Goal: Communication & Community: Answer question/provide support

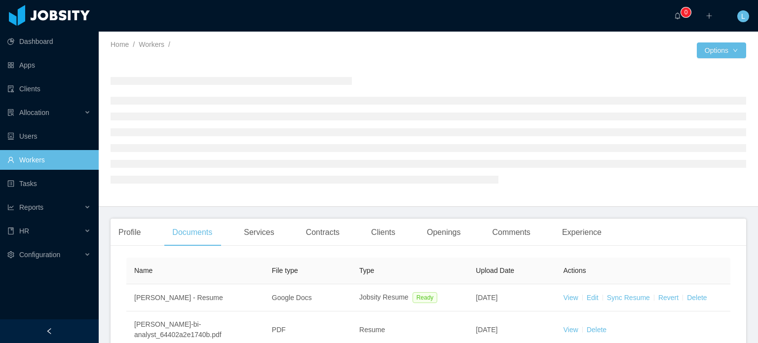
scroll to position [49, 0]
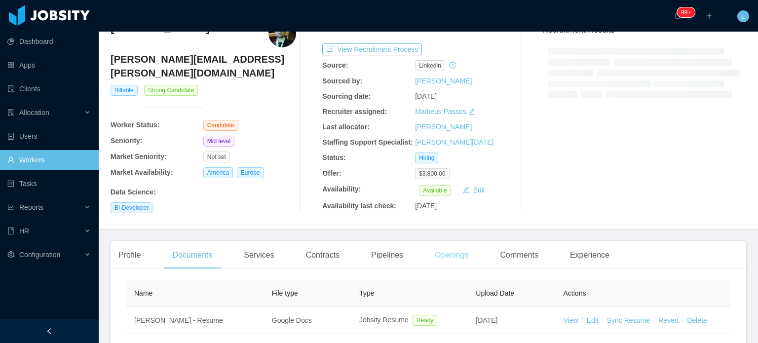
click at [434, 256] on div "Openings" at bounding box center [452, 255] width 50 height 28
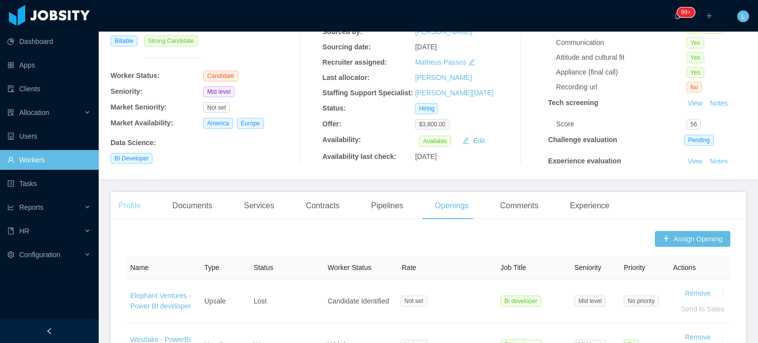
click at [131, 200] on div "Profile" at bounding box center [130, 206] width 38 height 28
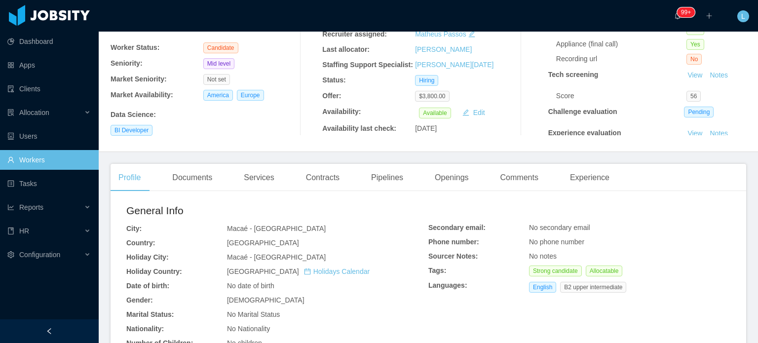
scroll to position [296, 0]
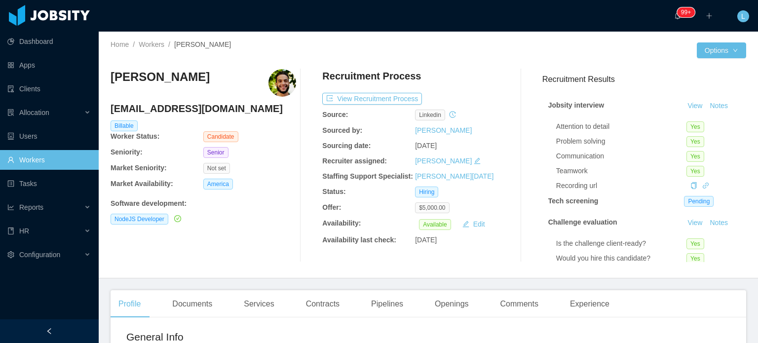
click at [188, 114] on h4 "thiago.adsix@gmail.com" at bounding box center [204, 109] width 186 height 14
copy h4 "thiago.adsix@gmail.com"
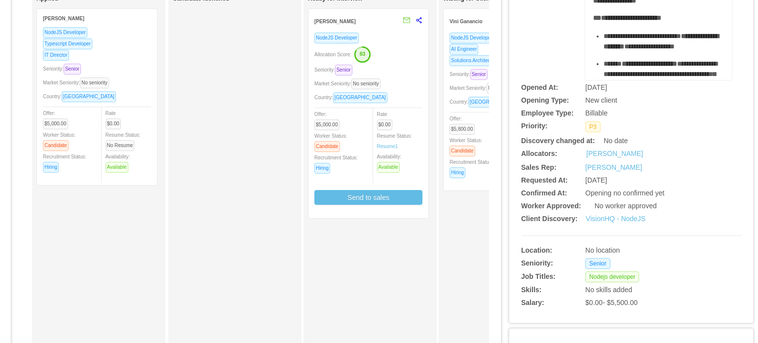
scroll to position [148, 0]
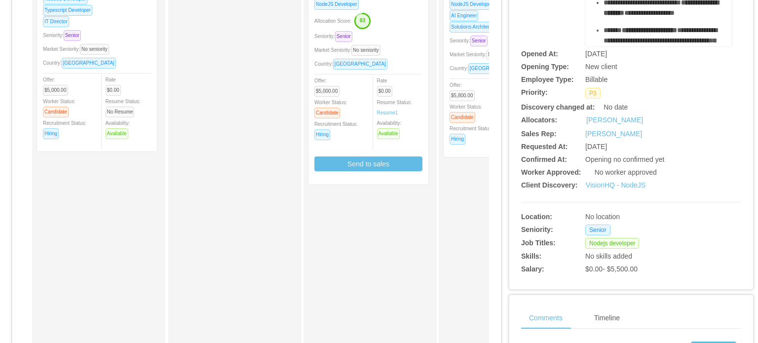
click at [403, 58] on div "Country: Brazil" at bounding box center [368, 63] width 108 height 11
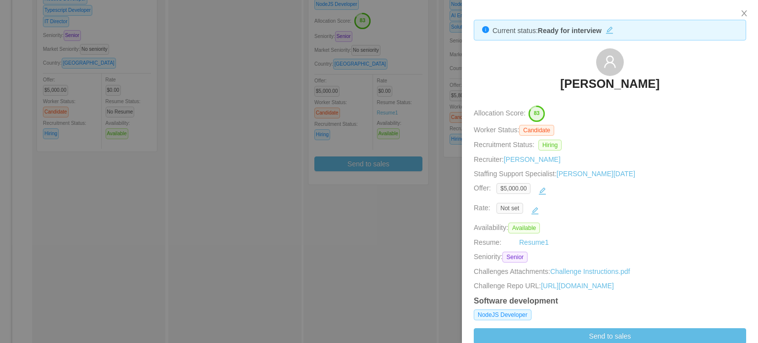
click at [615, 207] on div "Not set" at bounding box center [616, 211] width 238 height 16
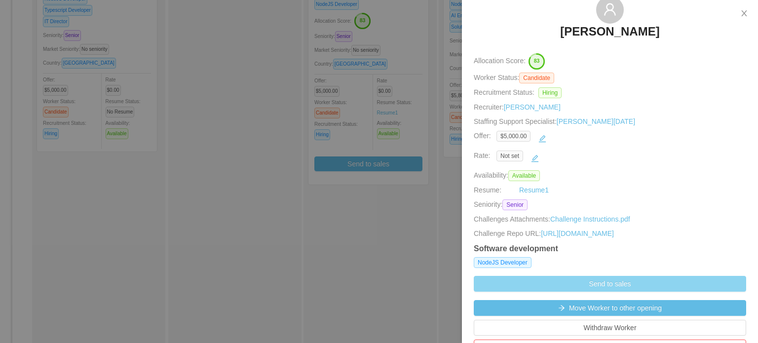
scroll to position [247, 0]
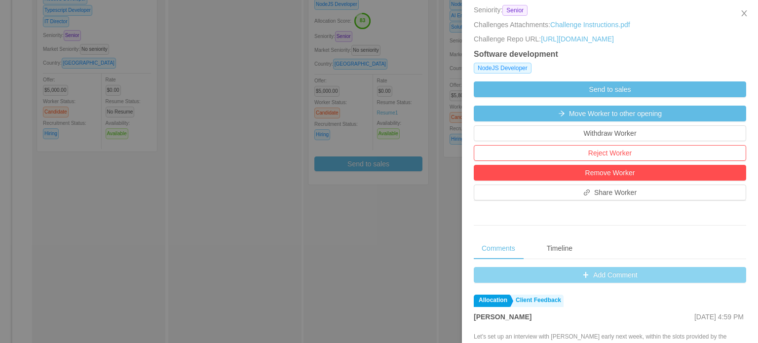
click at [576, 283] on button "Add Comment" at bounding box center [610, 275] width 273 height 16
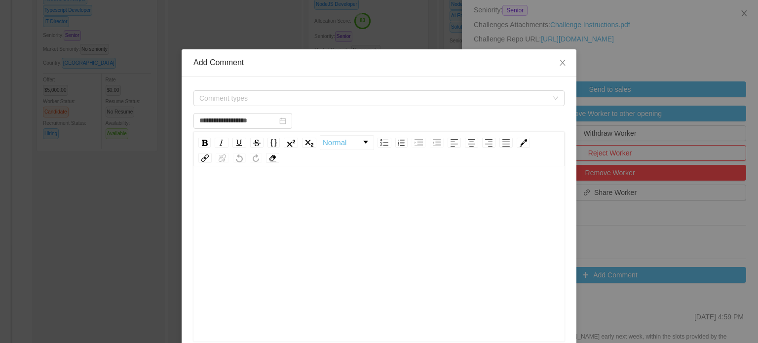
click at [324, 252] on div "rdw-editor" at bounding box center [379, 269] width 356 height 173
click at [355, 197] on div "**********" at bounding box center [379, 193] width 356 height 20
click at [362, 104] on span "Comment types" at bounding box center [375, 98] width 353 height 15
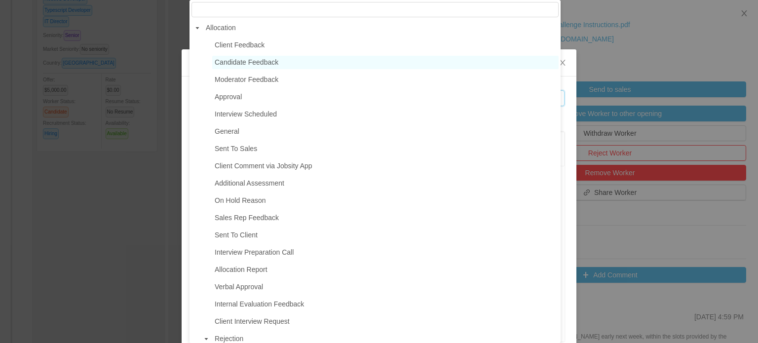
click at [264, 64] on span "Candidate Feedback" at bounding box center [247, 62] width 64 height 8
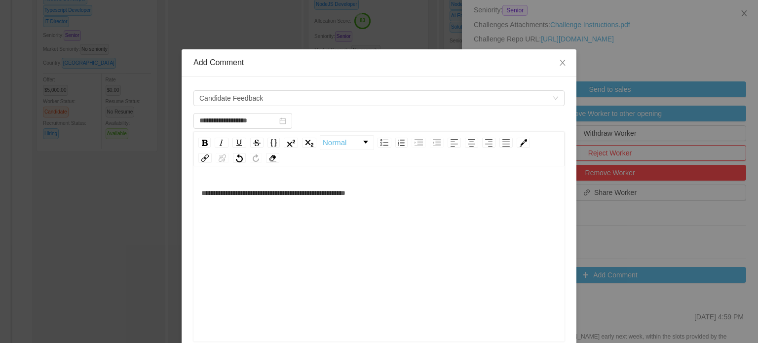
click at [386, 234] on div "**********" at bounding box center [379, 269] width 356 height 173
click at [294, 104] on span "Candidate Feedback" at bounding box center [375, 98] width 353 height 15
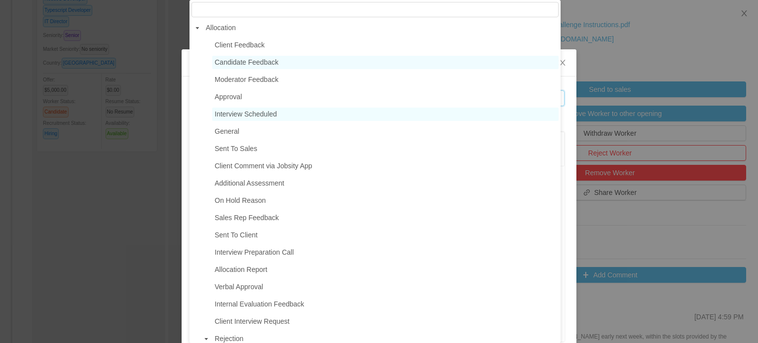
click at [261, 118] on span "Interview Scheduled" at bounding box center [246, 114] width 62 height 8
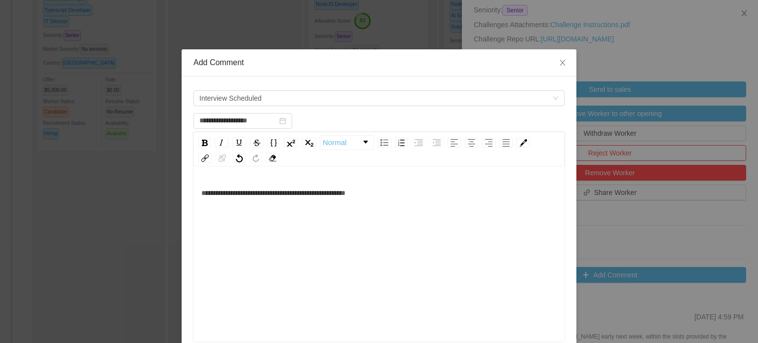
click at [447, 250] on div "**********" at bounding box center [379, 269] width 356 height 173
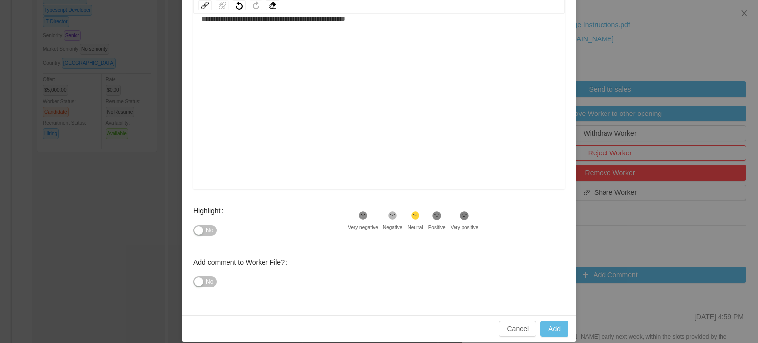
scroll to position [162, 0]
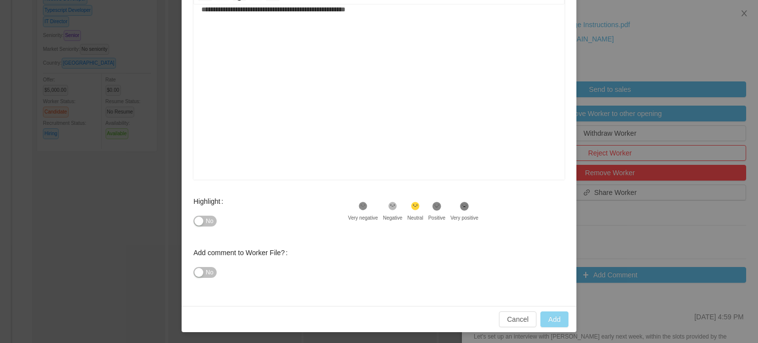
type input "**********"
click at [550, 315] on button "Add" at bounding box center [555, 320] width 28 height 16
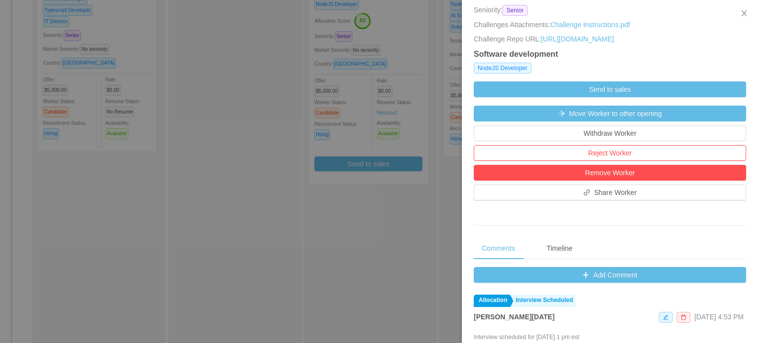
scroll to position [0, 0]
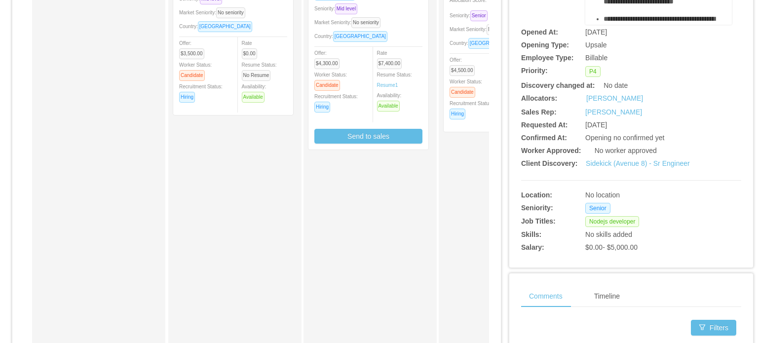
scroll to position [197, 0]
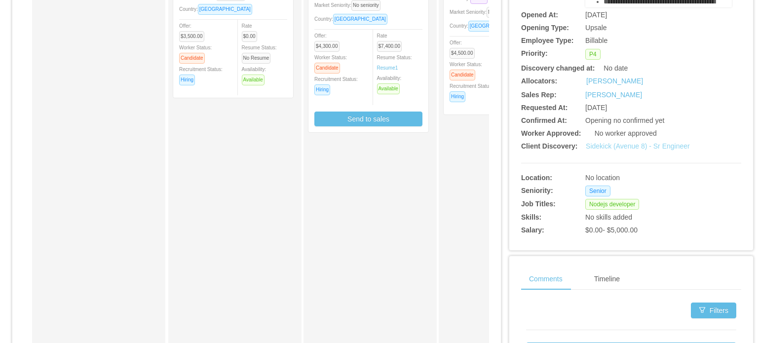
click at [609, 148] on link "Sidekick (Avenue 8) - Sr Engineer" at bounding box center [638, 146] width 104 height 8
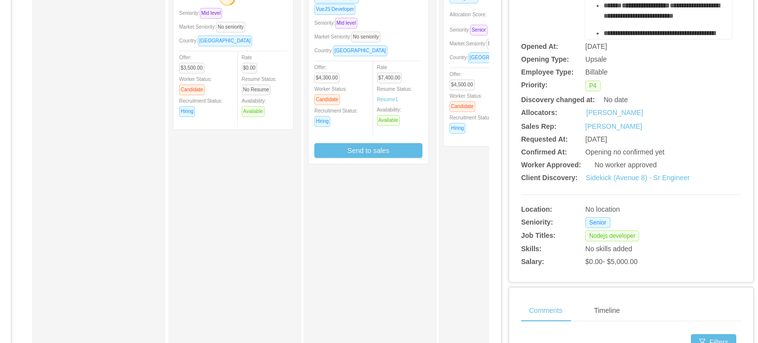
scroll to position [0, 0]
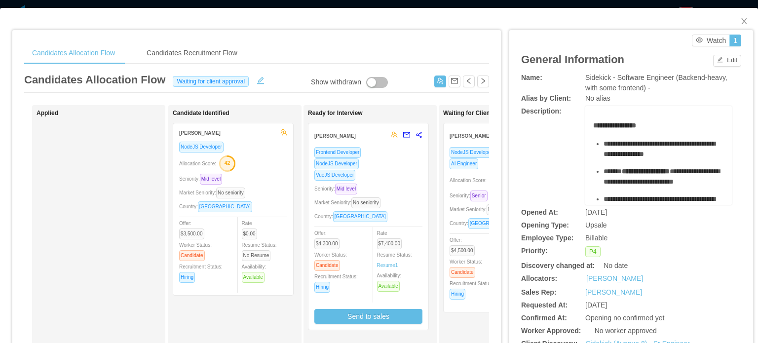
click at [467, 191] on div "Seniority: Senior" at bounding box center [504, 195] width 108 height 11
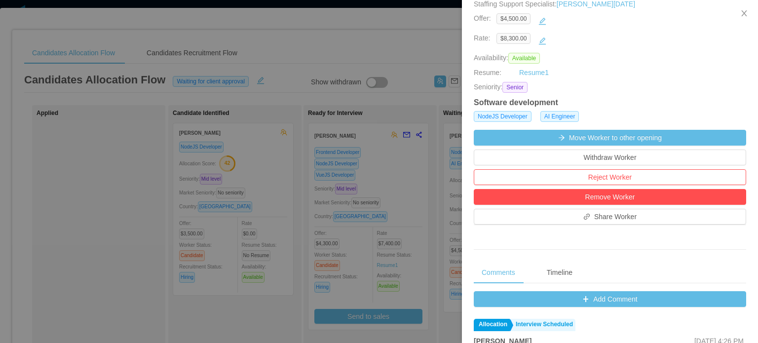
scroll to position [197, 0]
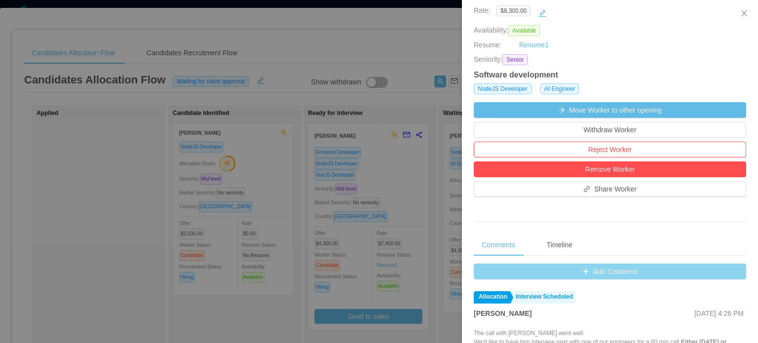
click at [610, 274] on button "Add Comment" at bounding box center [610, 272] width 273 height 16
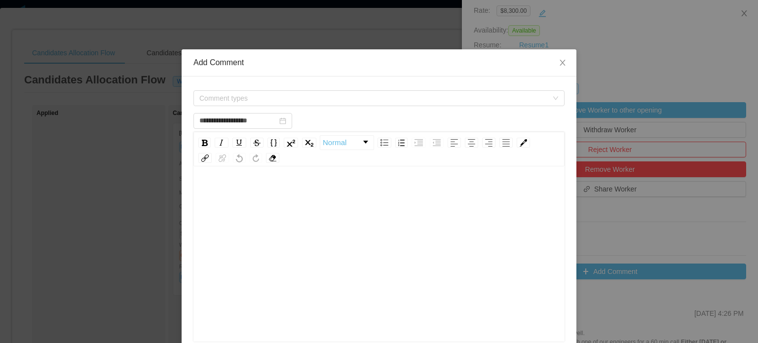
click at [292, 247] on div "rdw-editor" at bounding box center [379, 269] width 356 height 173
click at [429, 212] on div "**********" at bounding box center [379, 269] width 356 height 173
click at [285, 96] on span "Comment types" at bounding box center [373, 98] width 349 height 10
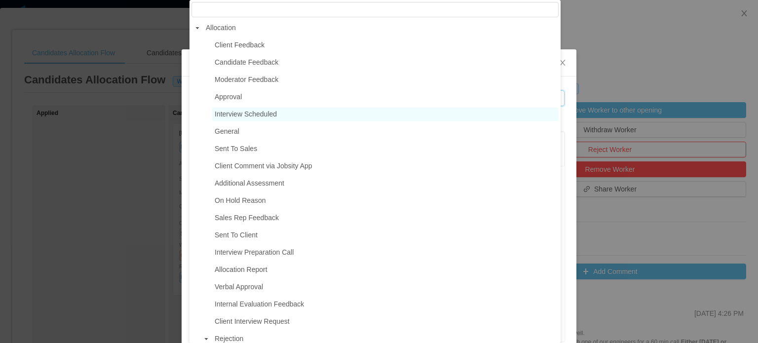
click at [258, 117] on span "Interview Scheduled" at bounding box center [246, 114] width 62 height 8
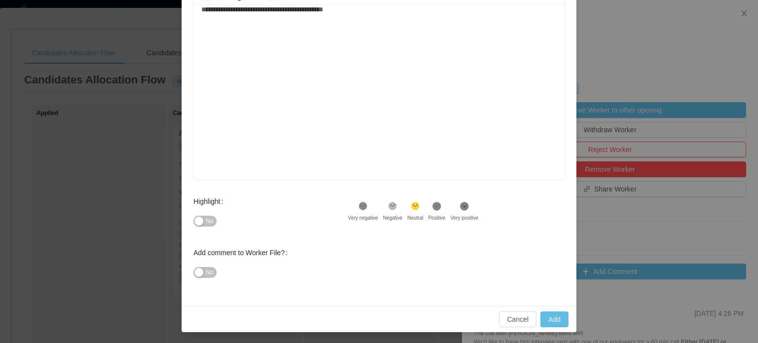
scroll to position [162, 0]
click at [194, 219] on button "No" at bounding box center [205, 221] width 23 height 11
click at [199, 221] on span "Yes" at bounding box center [202, 221] width 10 height 10
click at [555, 314] on button "Add" at bounding box center [555, 320] width 28 height 16
click at [314, 146] on div "**********" at bounding box center [379, 86] width 356 height 173
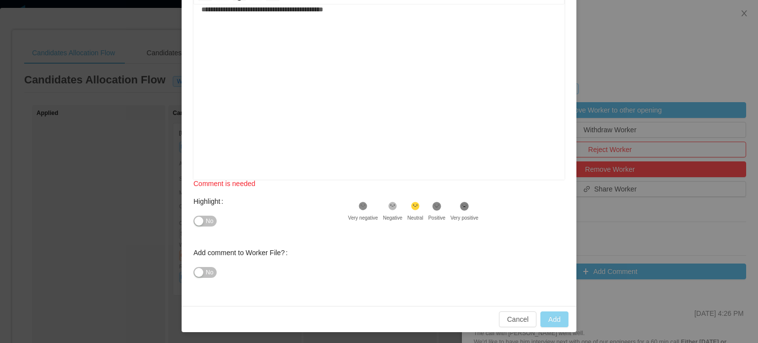
type input "**********"
click at [558, 325] on button "Add" at bounding box center [555, 320] width 28 height 16
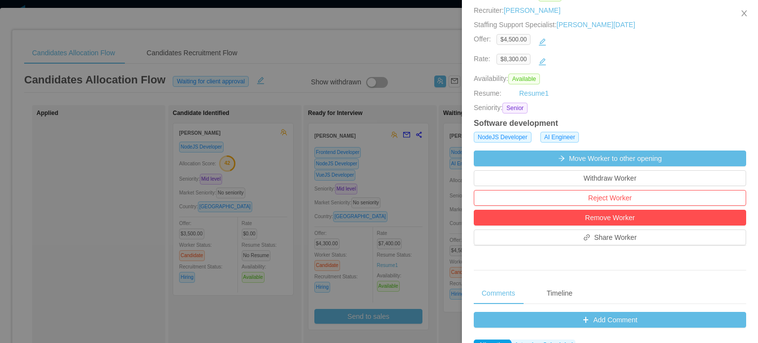
scroll to position [0, 0]
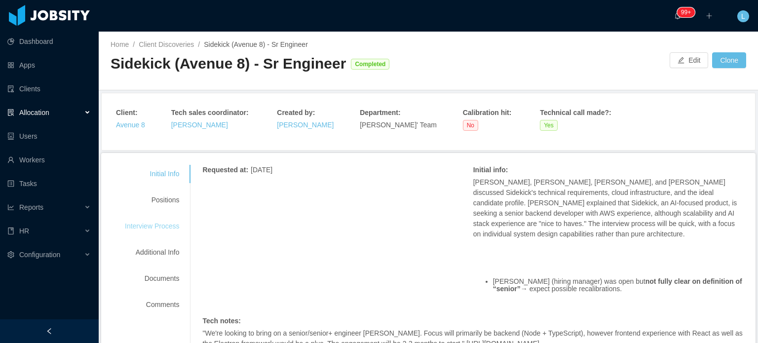
click at [154, 225] on div "Interview Process" at bounding box center [152, 226] width 78 height 18
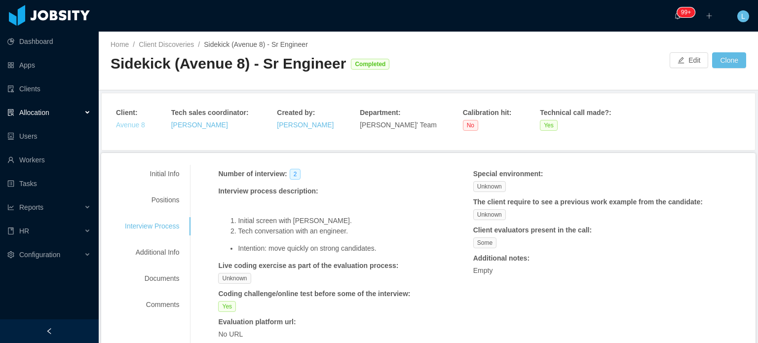
click at [126, 125] on link "Avenue 8" at bounding box center [130, 125] width 29 height 8
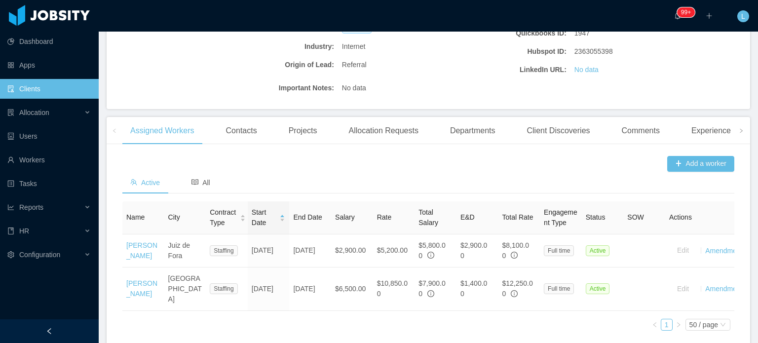
scroll to position [247, 0]
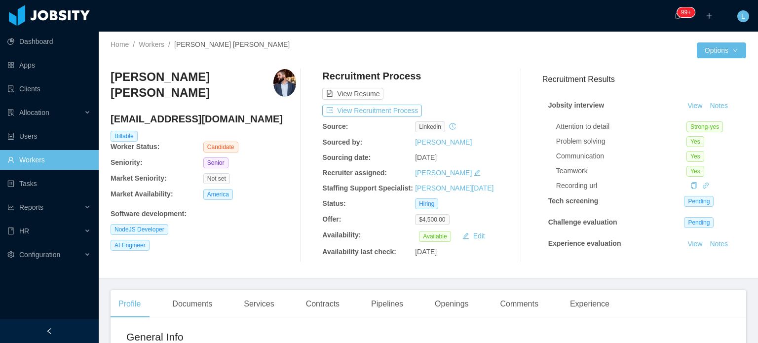
click at [173, 118] on h4 "[EMAIL_ADDRESS][DOMAIN_NAME]" at bounding box center [204, 119] width 186 height 14
copy h4 "[EMAIL_ADDRESS][DOMAIN_NAME]"
